Goal: Task Accomplishment & Management: Manage account settings

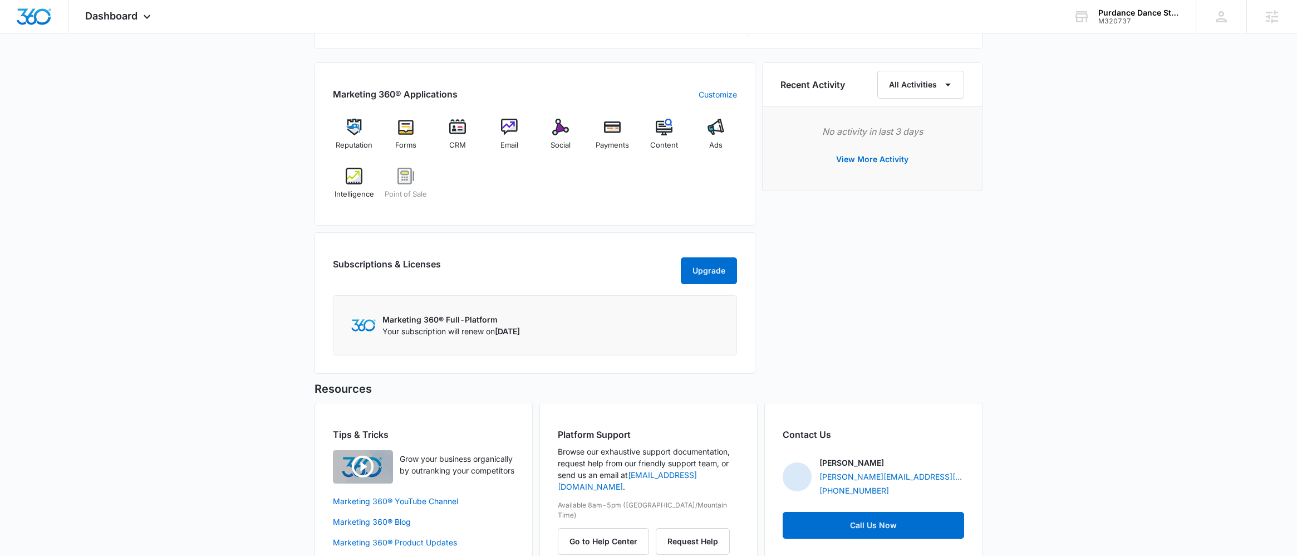
scroll to position [578, 0]
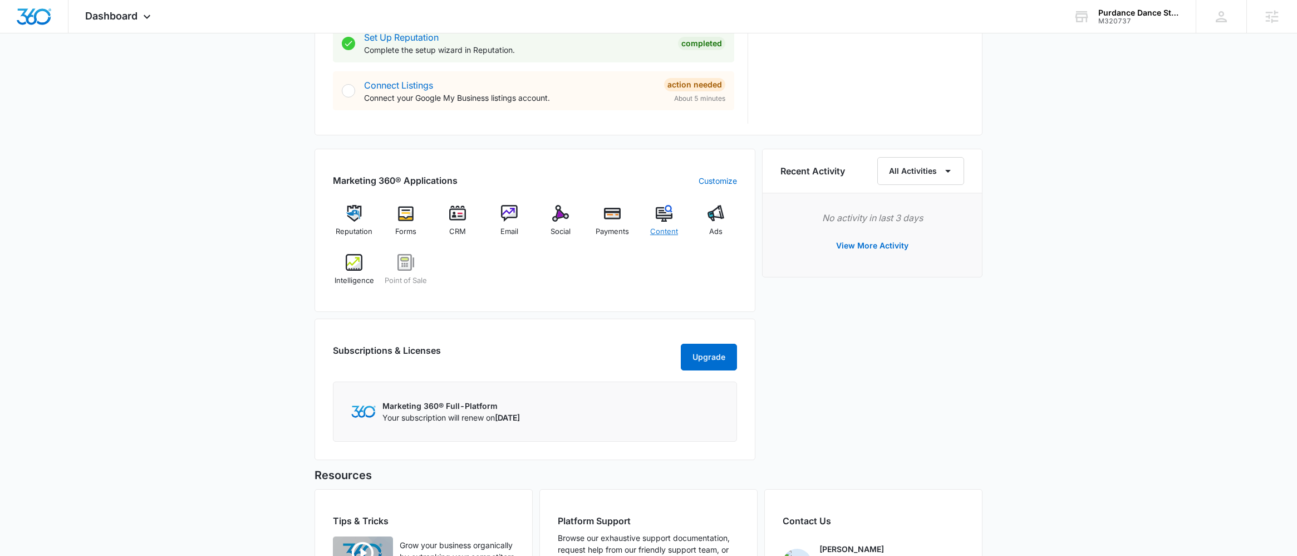
click at [674, 221] on div "Content" at bounding box center [664, 225] width 43 height 40
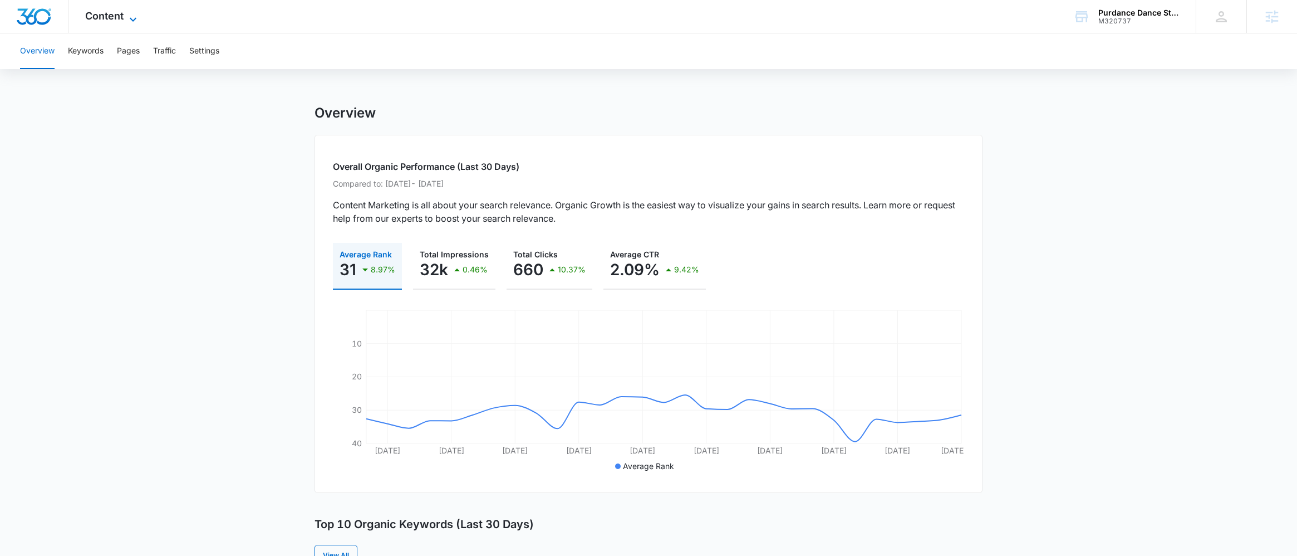
click at [111, 17] on span "Content" at bounding box center [104, 16] width 38 height 12
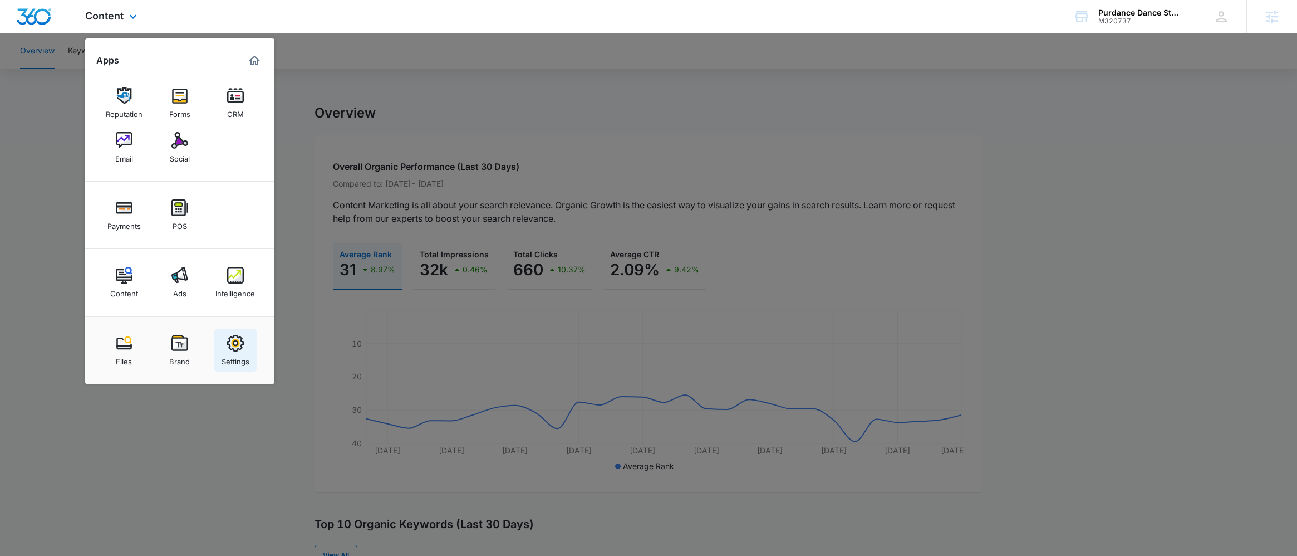
click at [234, 354] on div "Settings" at bounding box center [236, 358] width 28 height 14
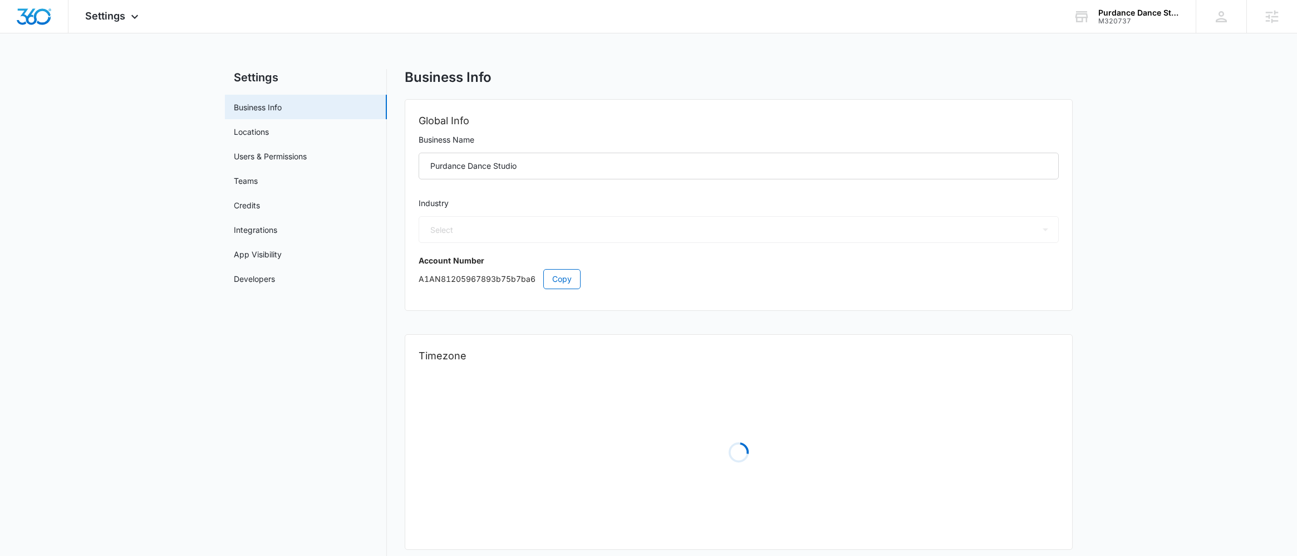
select select "37"
select select "US"
select select "America/[GEOGRAPHIC_DATA]"
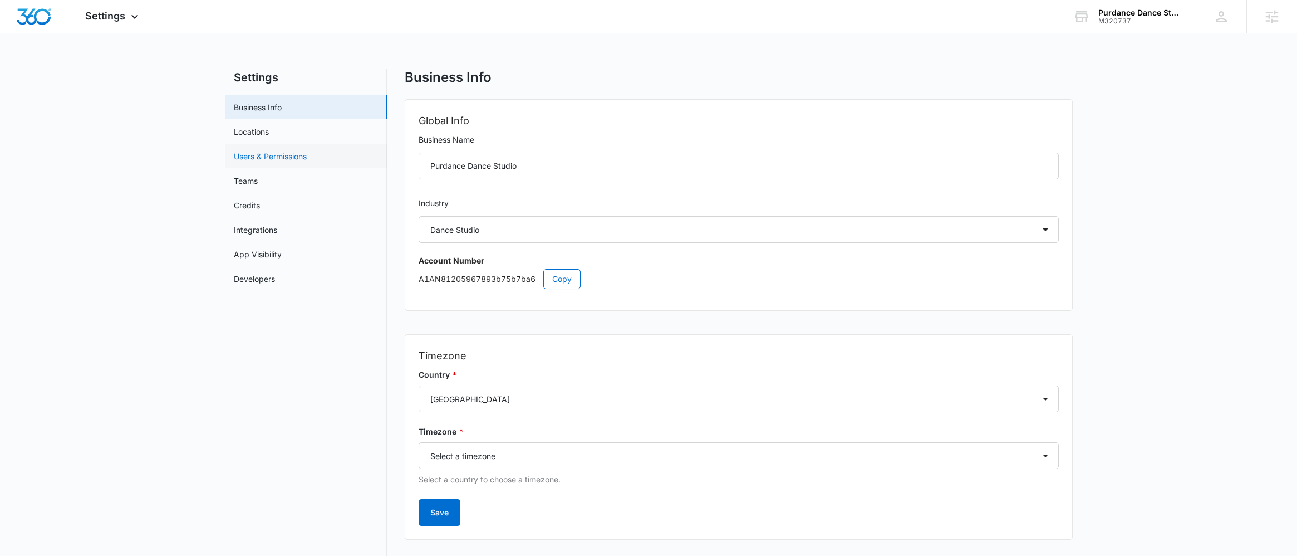
click at [301, 157] on link "Users & Permissions" at bounding box center [270, 156] width 73 height 12
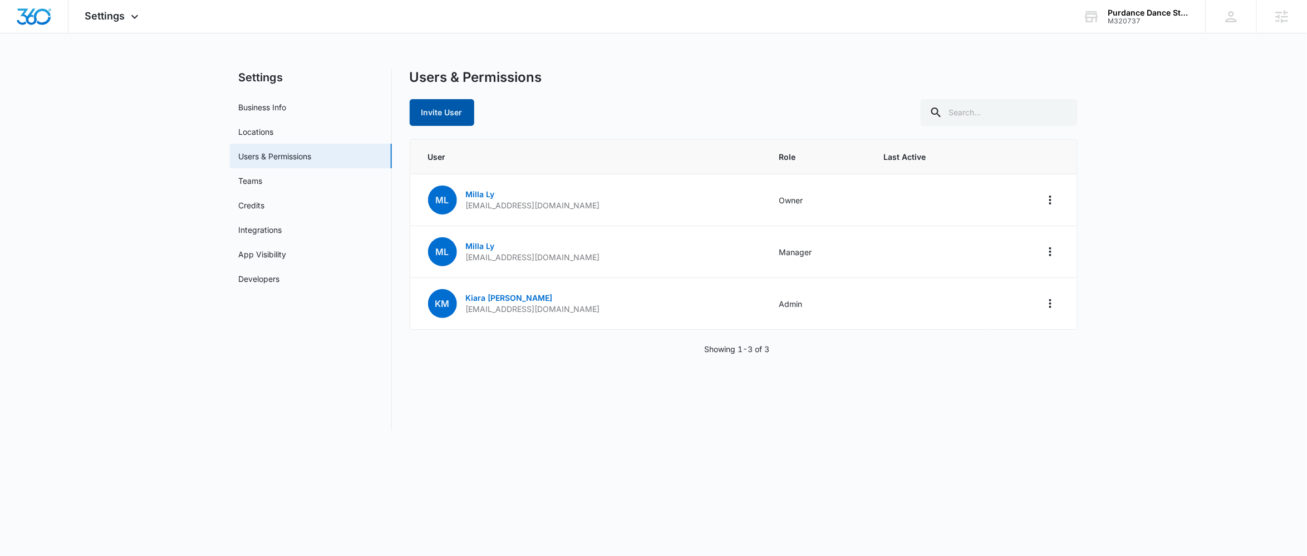
click at [425, 107] on button "Invite User" at bounding box center [442, 112] width 65 height 27
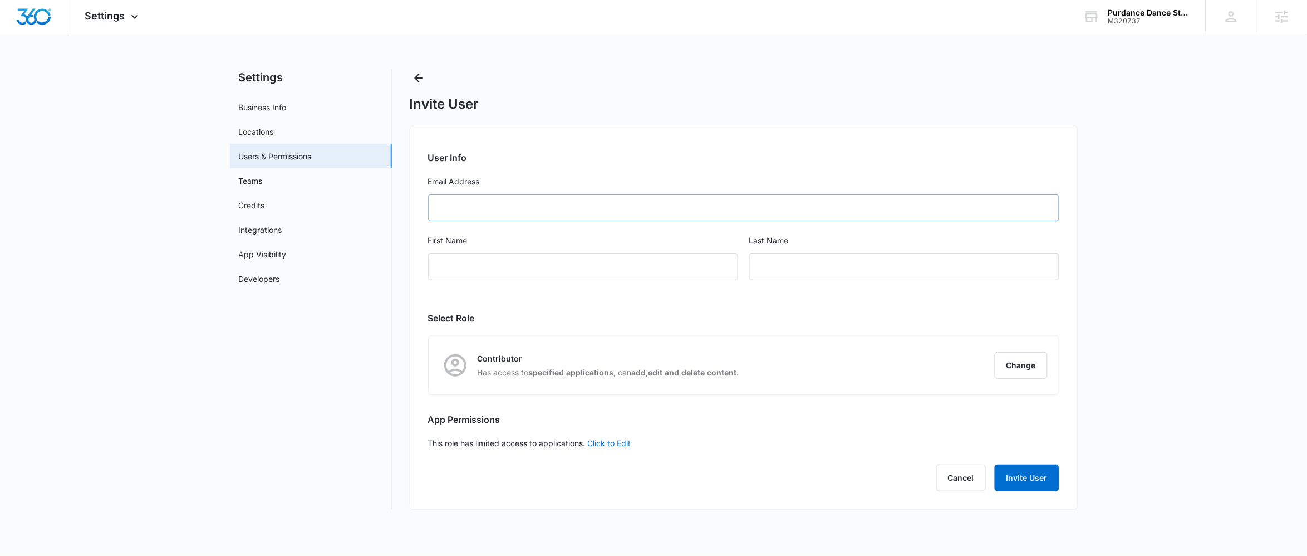
click at [512, 194] on form "User Info Email Address First Name Last Name" at bounding box center [743, 222] width 631 height 143
click at [511, 195] on input "Email Address" at bounding box center [743, 207] width 631 height 27
paste input "[EMAIL_ADDRESS][DOMAIN_NAME]"
type input "[EMAIL_ADDRESS][DOMAIN_NAME]"
click at [531, 252] on div "First Name" at bounding box center [583, 263] width 310 height 59
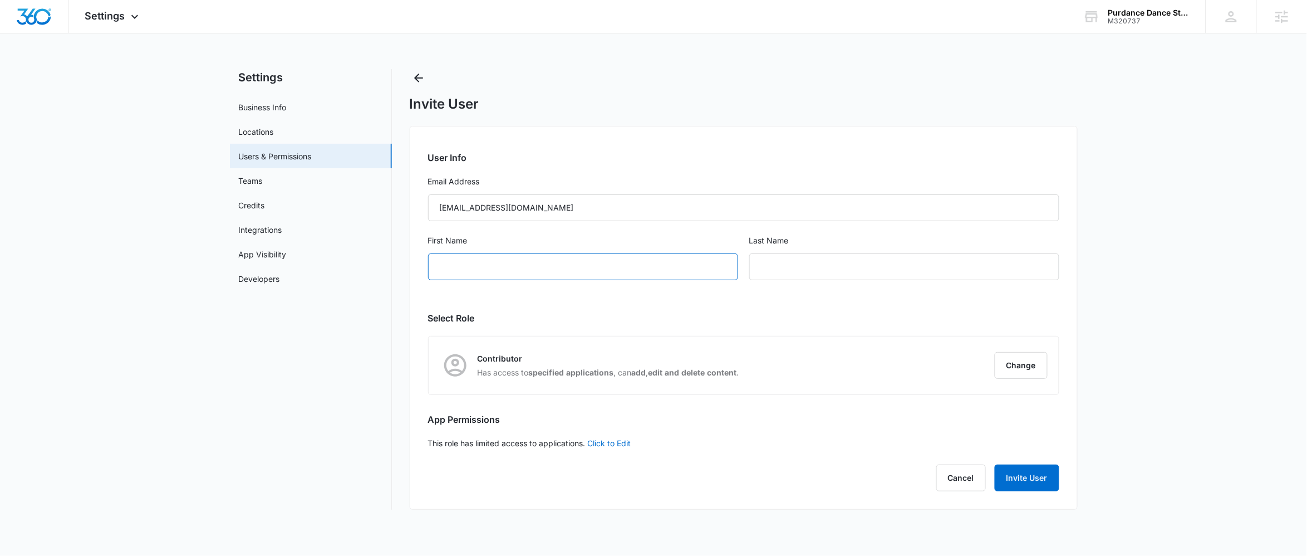
click at [531, 262] on input "First Name" at bounding box center [583, 266] width 310 height 27
type input "Nami"
click at [828, 253] on div "Last Name" at bounding box center [904, 263] width 310 height 59
click at [824, 269] on input "text" at bounding box center [904, 266] width 310 height 27
type input "[PERSON_NAME]"
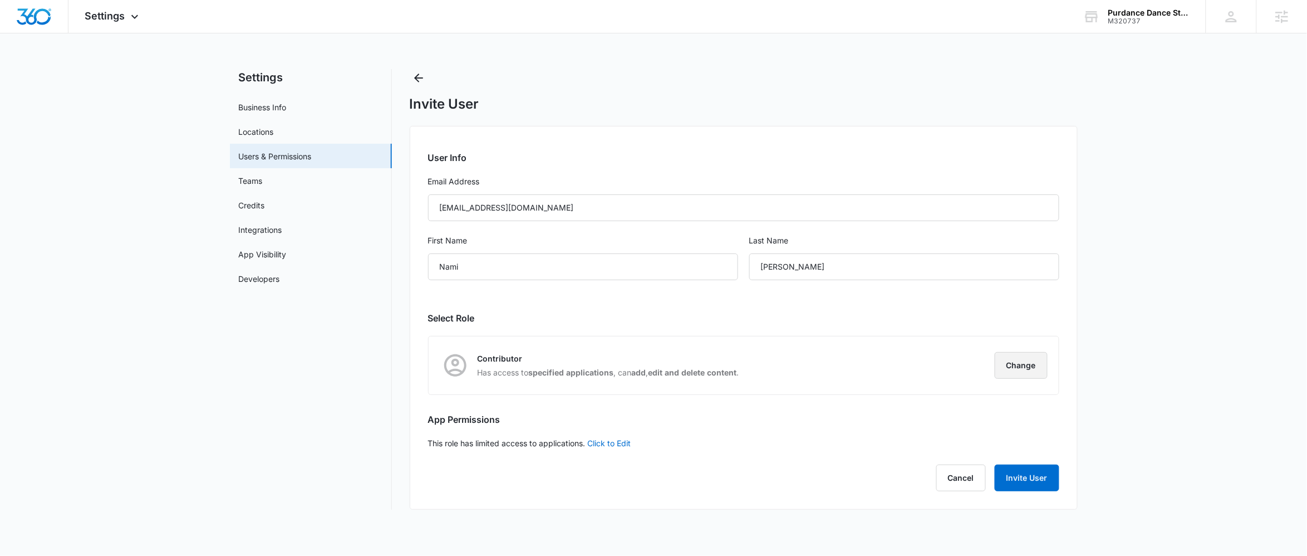
drag, startPoint x: 1009, startPoint y: 383, endPoint x: 1013, endPoint y: 368, distance: 15.7
click at [1009, 382] on div "Contributor Has access to specified applications , can add , edit and delete co…" at bounding box center [744, 365] width 630 height 58
click at [1014, 369] on button "Change" at bounding box center [1021, 365] width 53 height 27
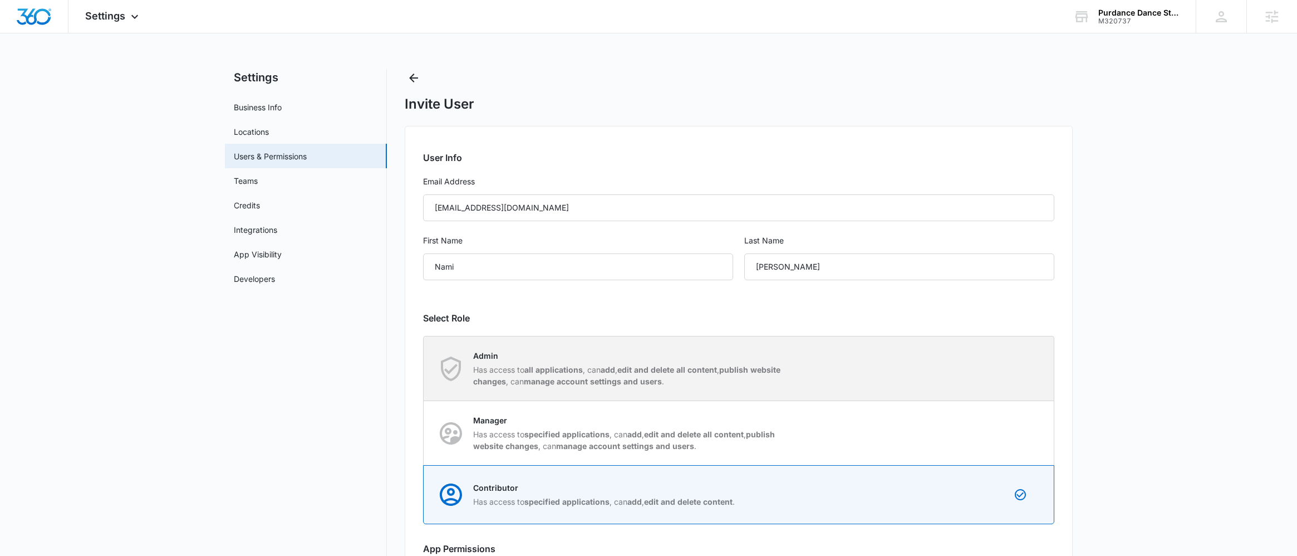
click at [668, 359] on p "Admin" at bounding box center [629, 356] width 313 height 12
click at [424, 368] on input "Admin Has access to all applications , can add , edit and delete all content , …" at bounding box center [424, 368] width 1 height 1
radio input "true"
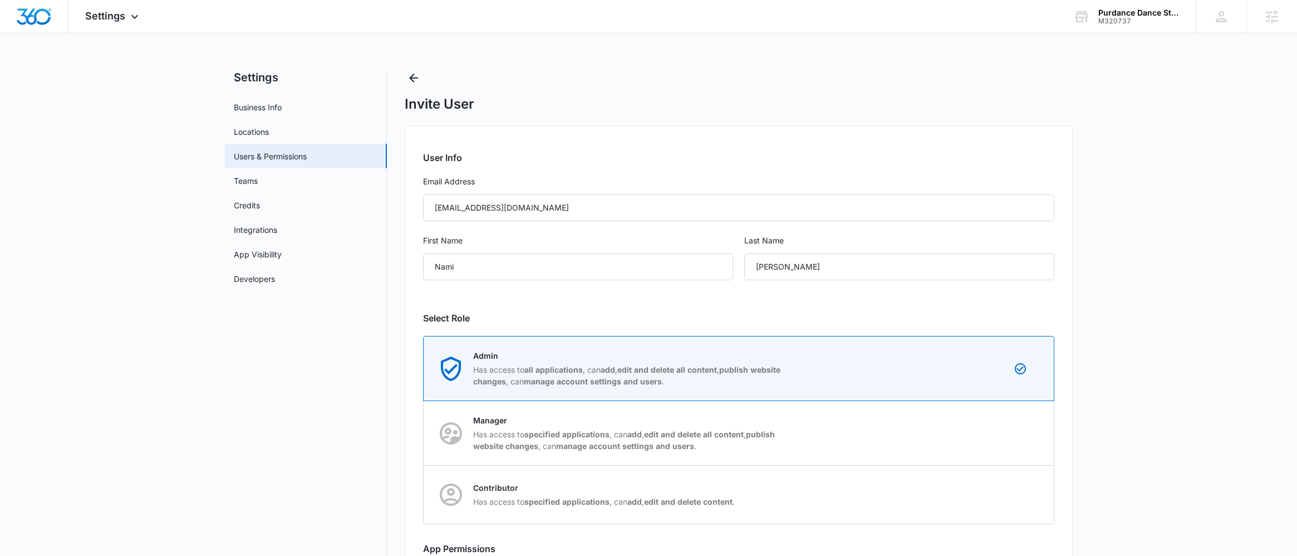
click at [738, 303] on div "User Info Email Address [EMAIL_ADDRESS][DOMAIN_NAME] First Name [PERSON_NAME] L…" at bounding box center [739, 382] width 668 height 513
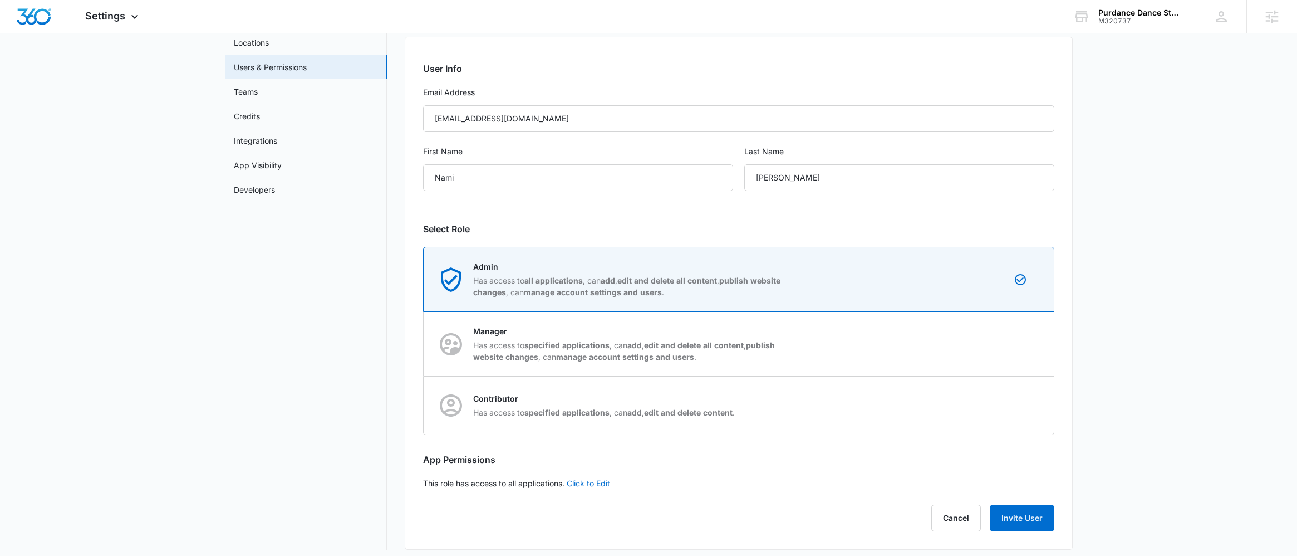
scroll to position [96, 0]
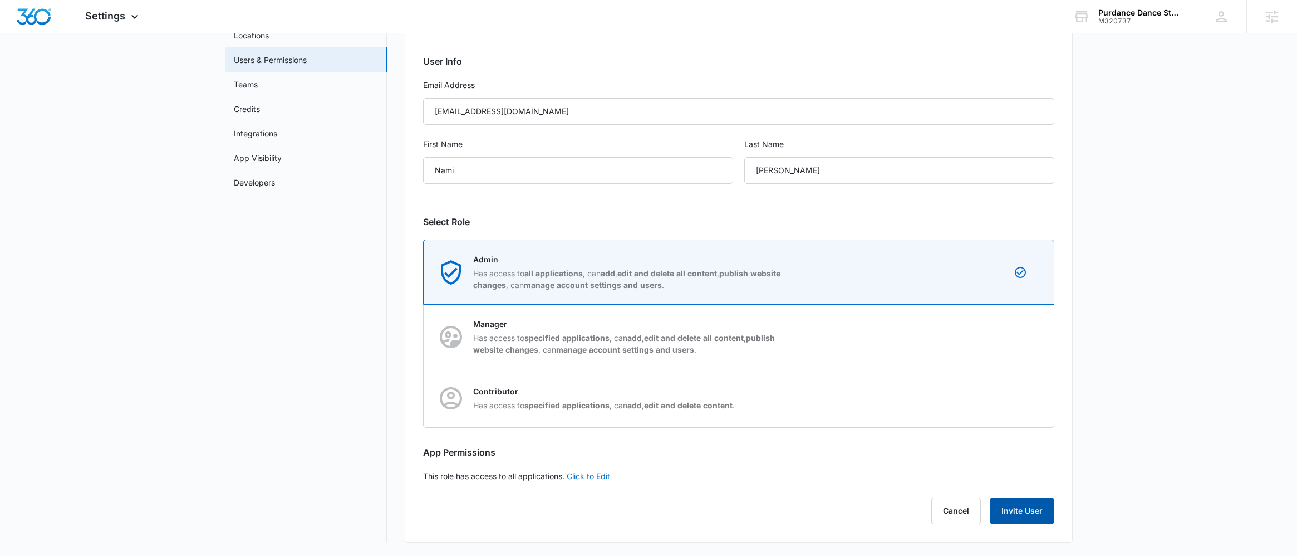
click at [1025, 513] on button "Invite User" at bounding box center [1022, 510] width 65 height 27
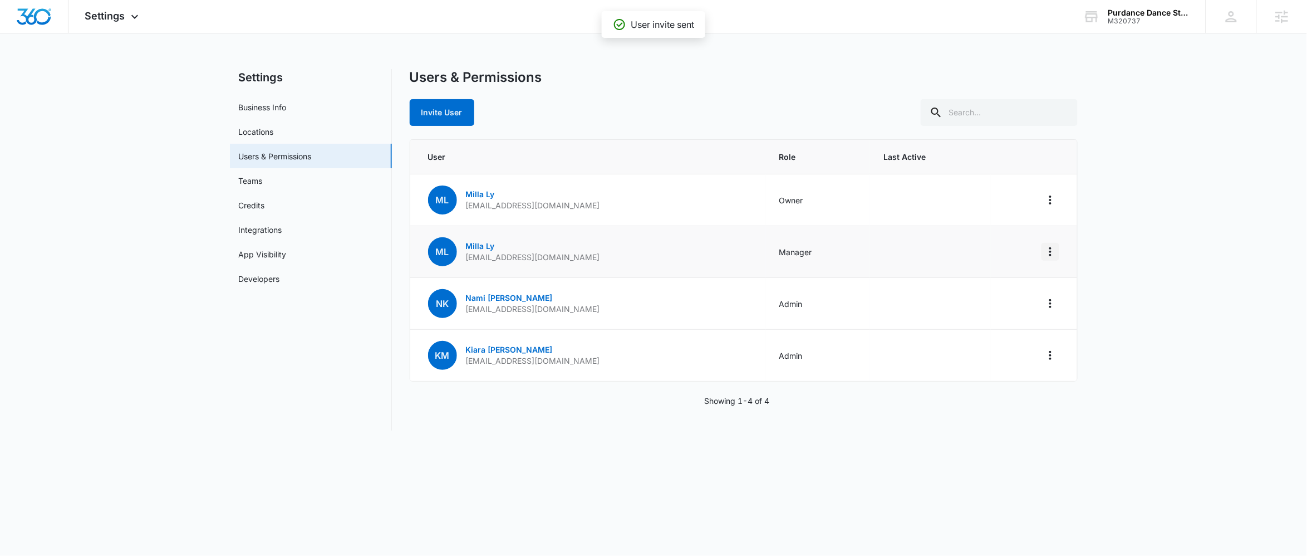
click at [1054, 252] on icon "Actions" at bounding box center [1050, 251] width 13 height 13
click at [996, 305] on button "Remove User" at bounding box center [1001, 299] width 115 height 17
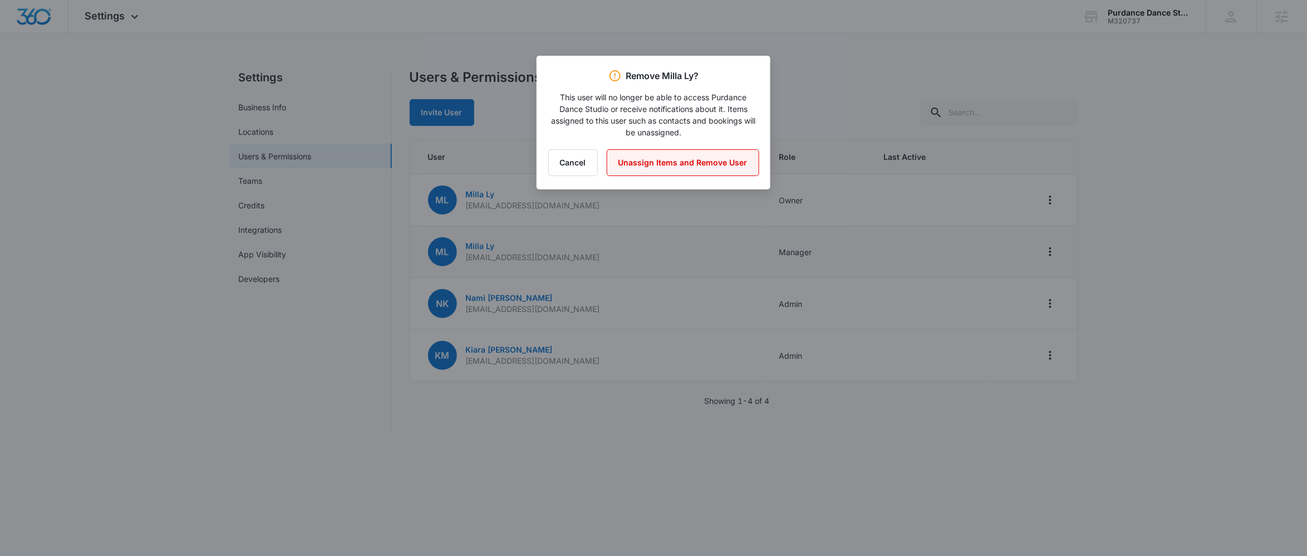
click at [729, 171] on button "Unassign Items and Remove User" at bounding box center [683, 162] width 153 height 27
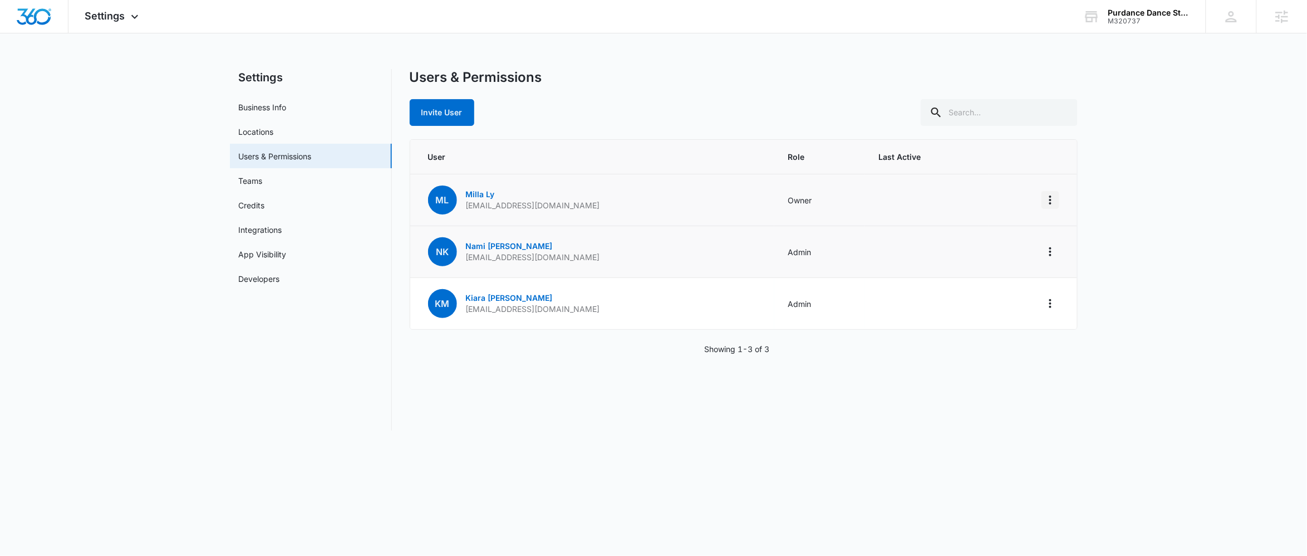
click at [1054, 195] on icon "Actions" at bounding box center [1050, 199] width 13 height 13
click at [489, 199] on link "Milla Ly" at bounding box center [480, 193] width 29 height 9
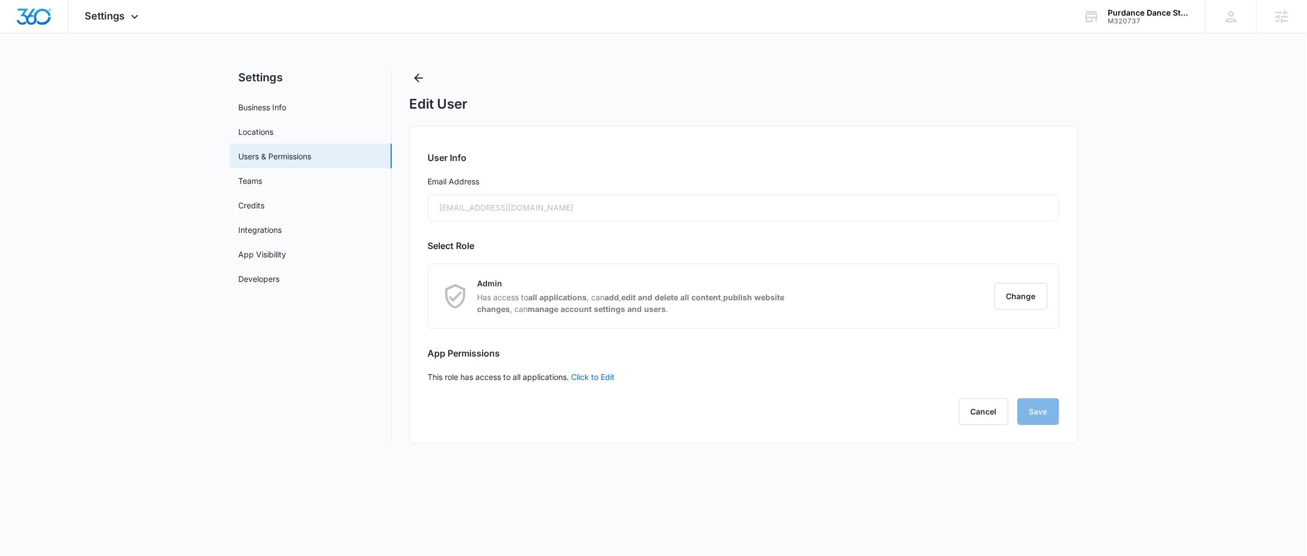
click at [671, 228] on div "User Info Email Address [EMAIL_ADDRESS][DOMAIN_NAME] Select Role Admin Has acce…" at bounding box center [744, 284] width 668 height 317
click at [430, 77] on div "Edit User" at bounding box center [744, 90] width 668 height 43
click at [424, 79] on icon "Back" at bounding box center [418, 77] width 13 height 13
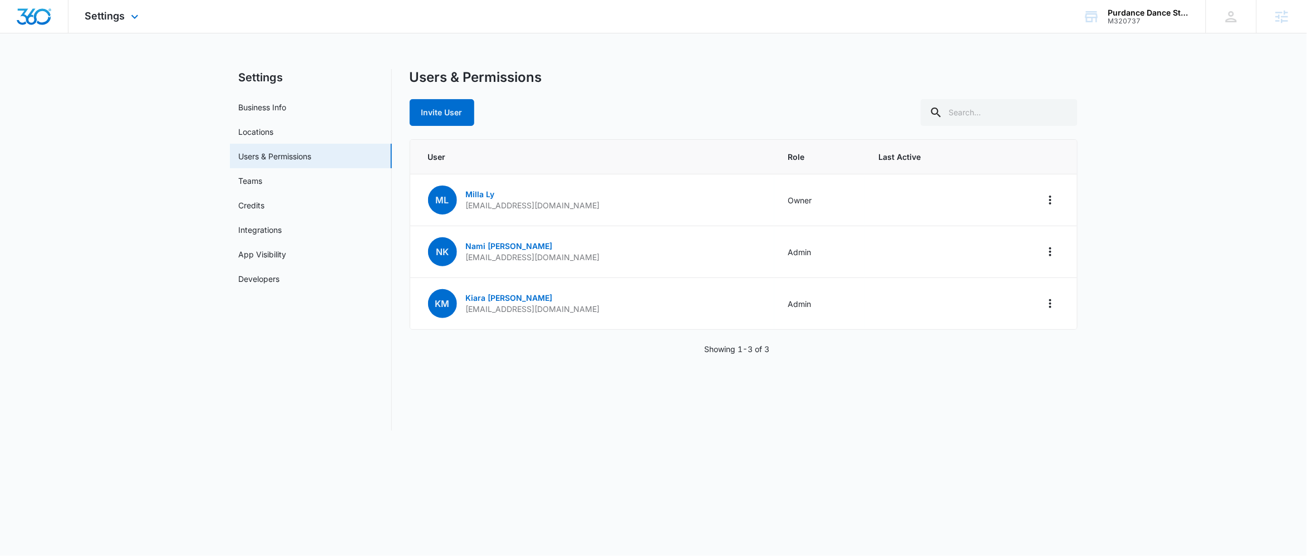
click at [34, 17] on img "Dashboard" at bounding box center [34, 16] width 36 height 17
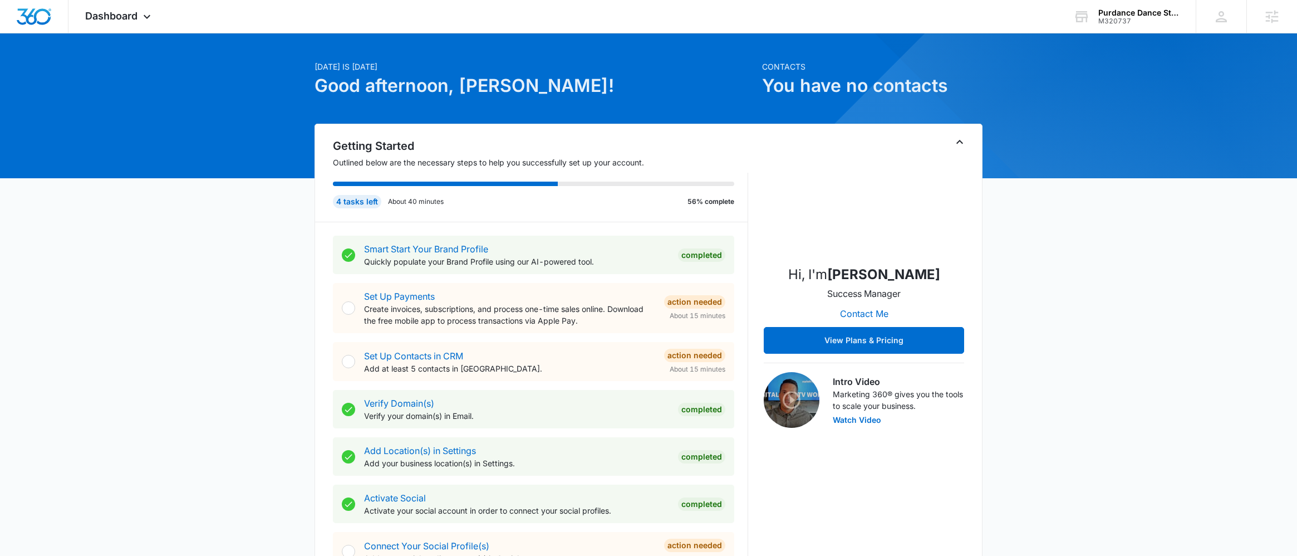
scroll to position [262, 0]
